Goal: Transaction & Acquisition: Purchase product/service

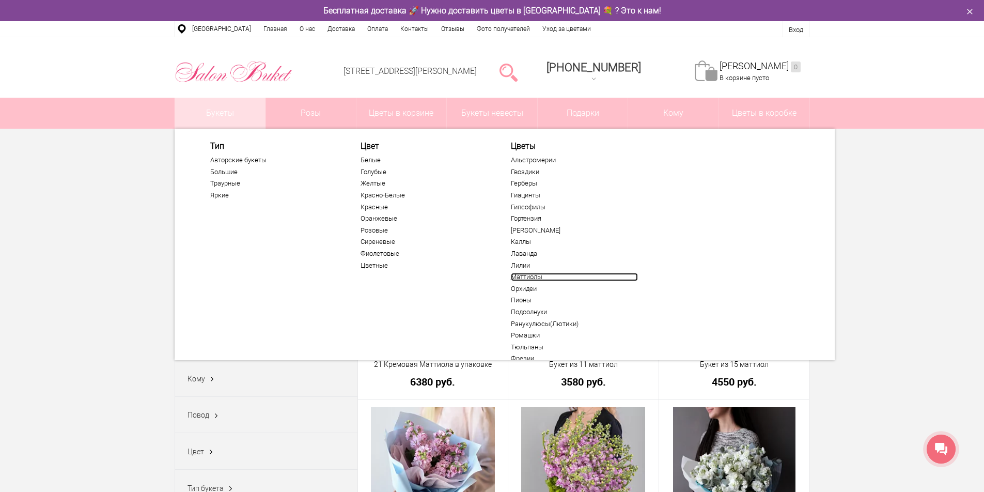
click at [525, 275] on link "Маттиолы" at bounding box center [574, 277] width 127 height 8
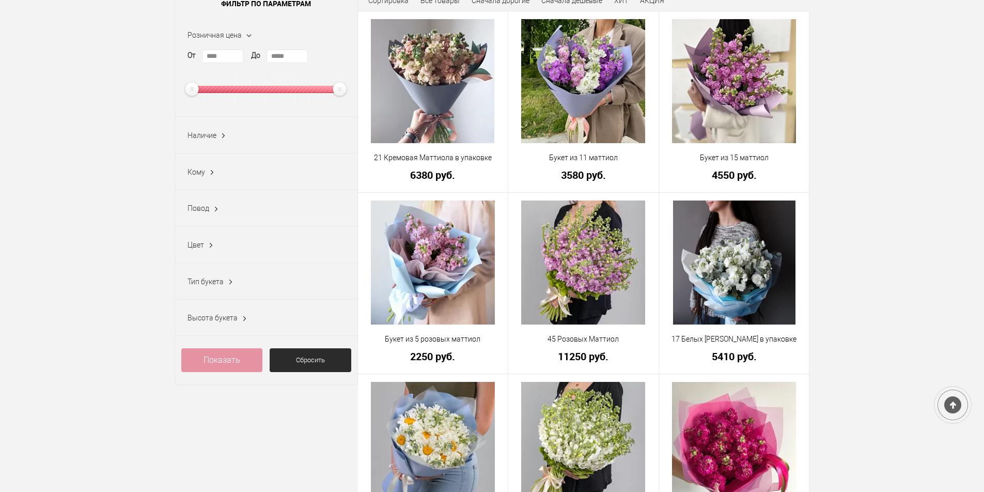
scroll to position [207, 0]
click at [217, 137] on div "Наличие Все В наличии (7) Нет (2)" at bounding box center [266, 135] width 182 height 37
click at [221, 135] on ins at bounding box center [223, 135] width 11 height 13
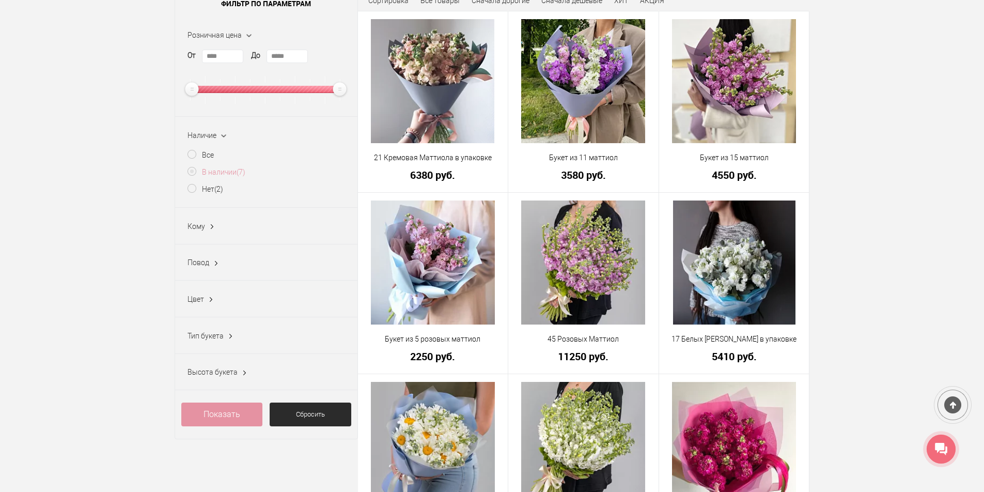
click at [189, 171] on label "В наличии (7)" at bounding box center [216, 172] width 58 height 11
click at [220, 417] on link "Показать (7)" at bounding box center [222, 414] width 82 height 24
